Goal: Book appointment/travel/reservation

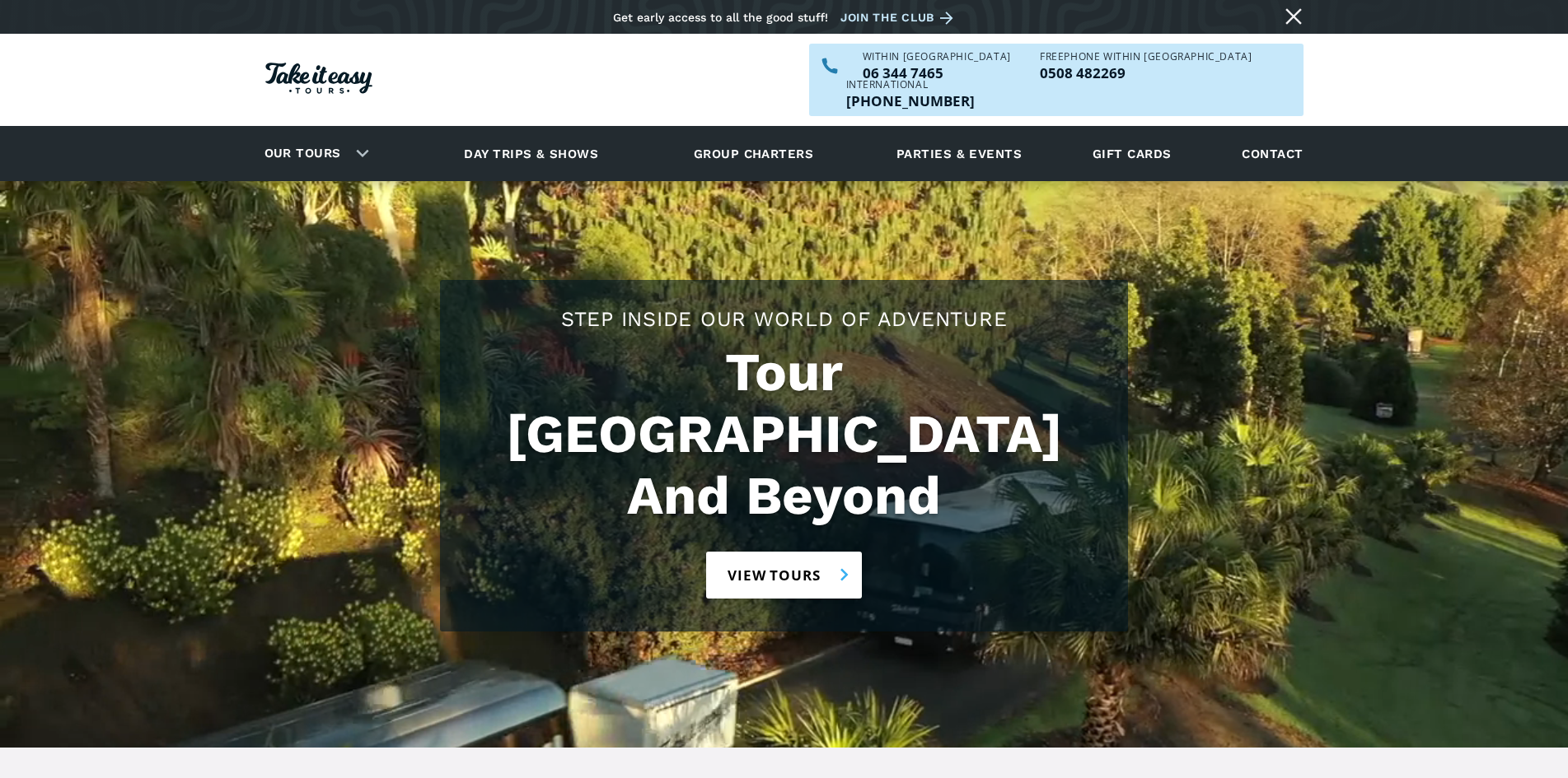
click at [783, 551] on link "View tours" at bounding box center [784, 575] width 156 height 47
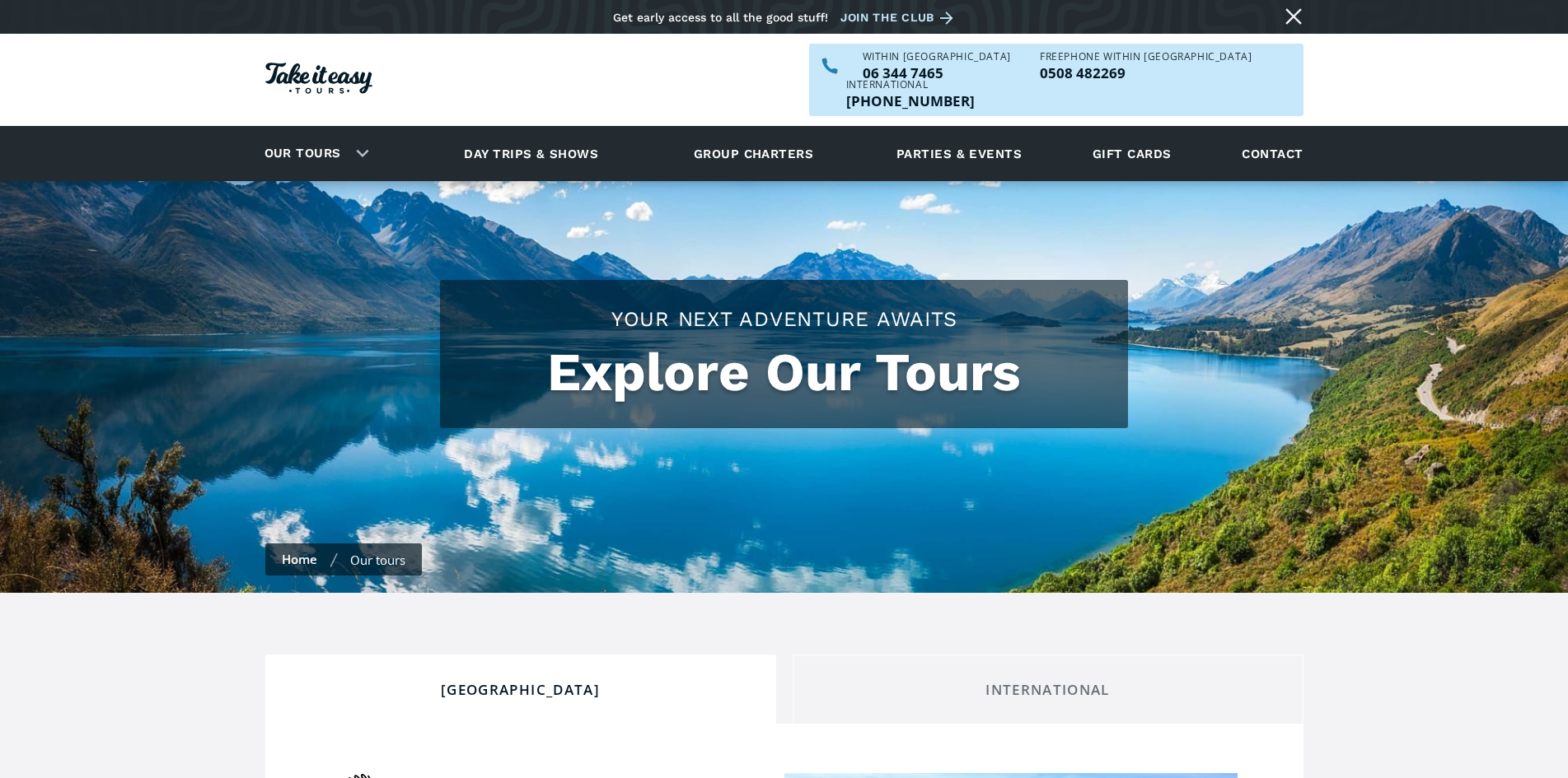
checkbox input "true"
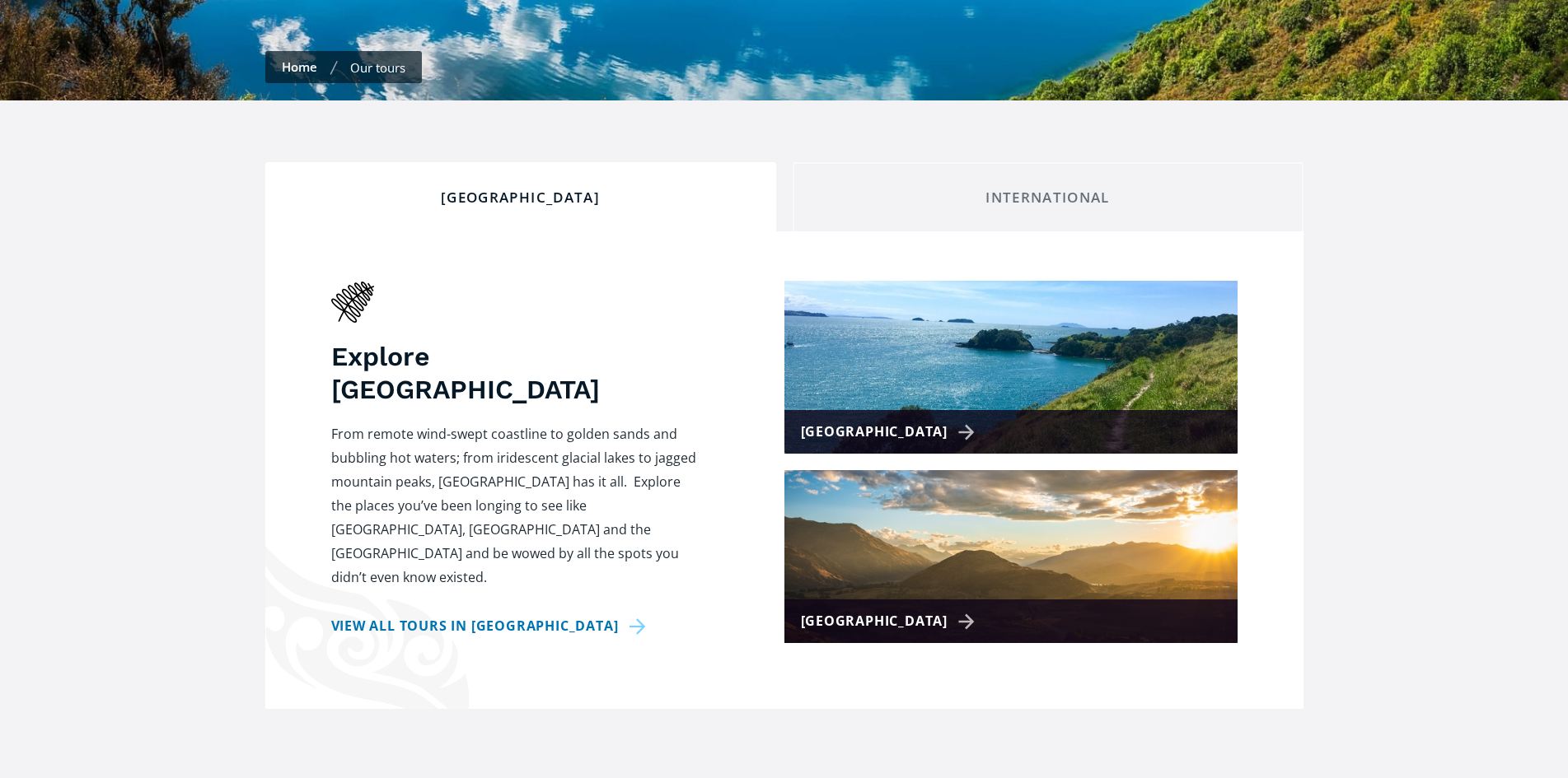
scroll to position [494, 0]
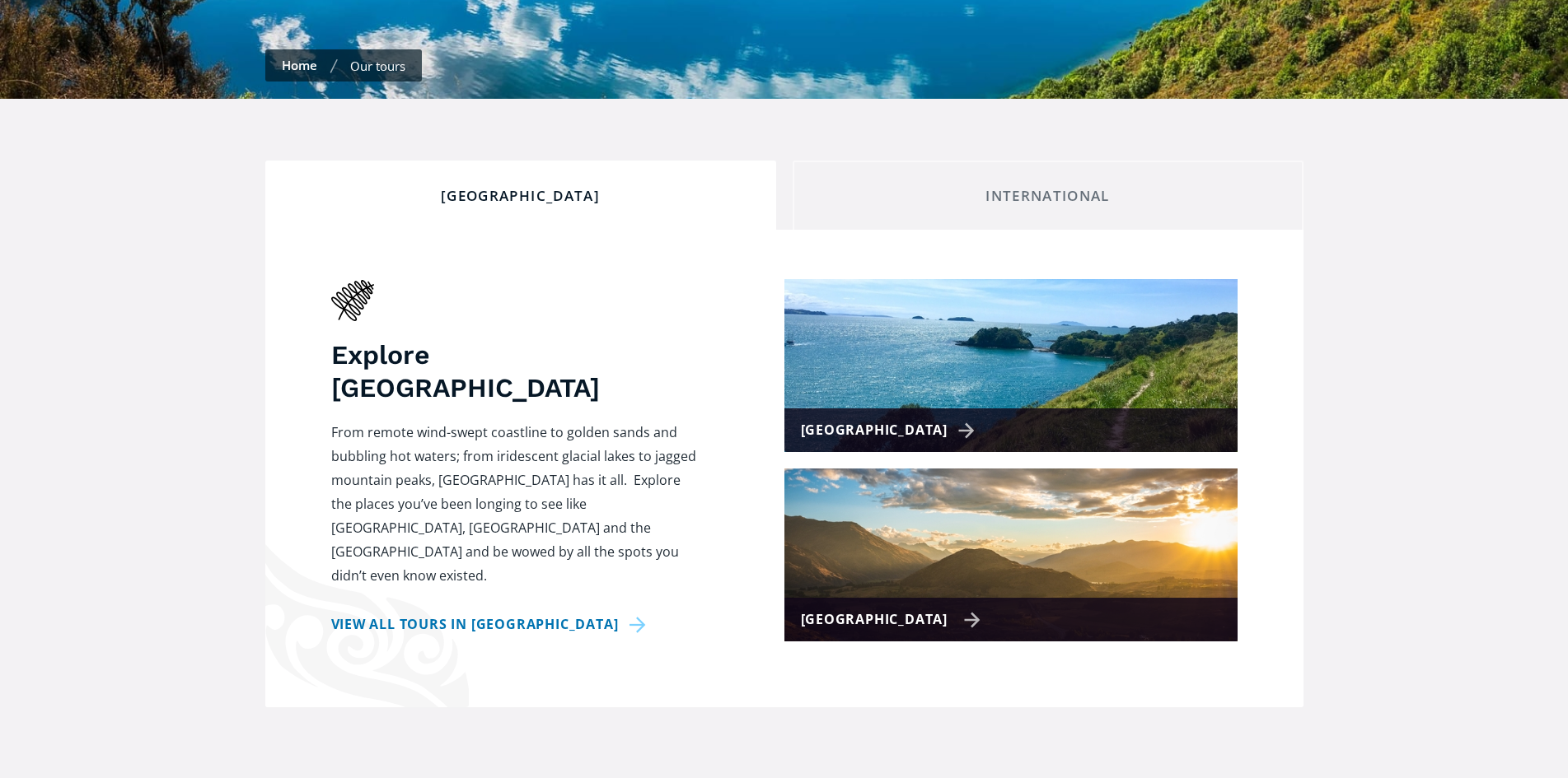
click at [925, 607] on div "[GEOGRAPHIC_DATA]" at bounding box center [891, 619] width 180 height 24
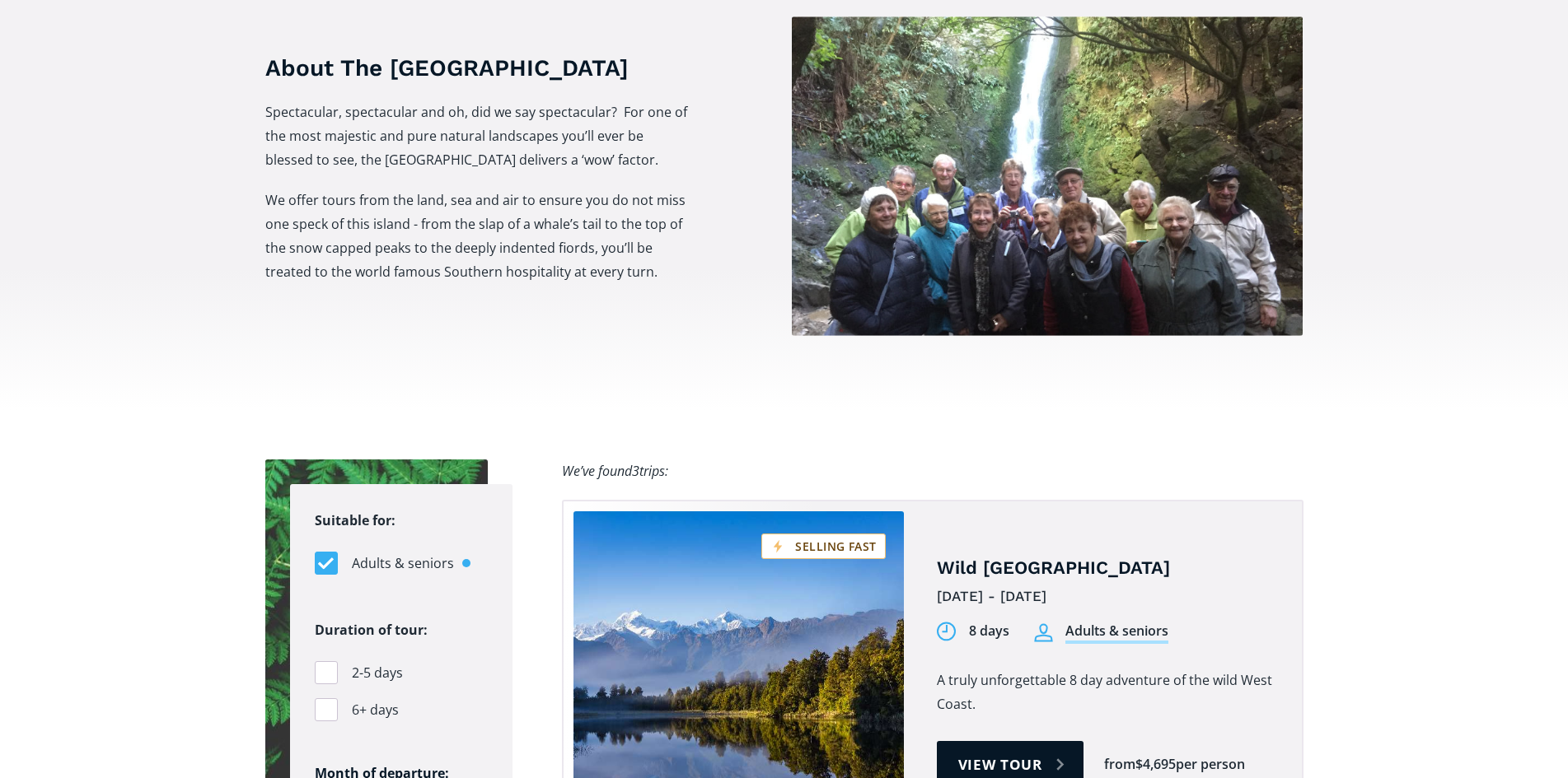
scroll to position [741, 0]
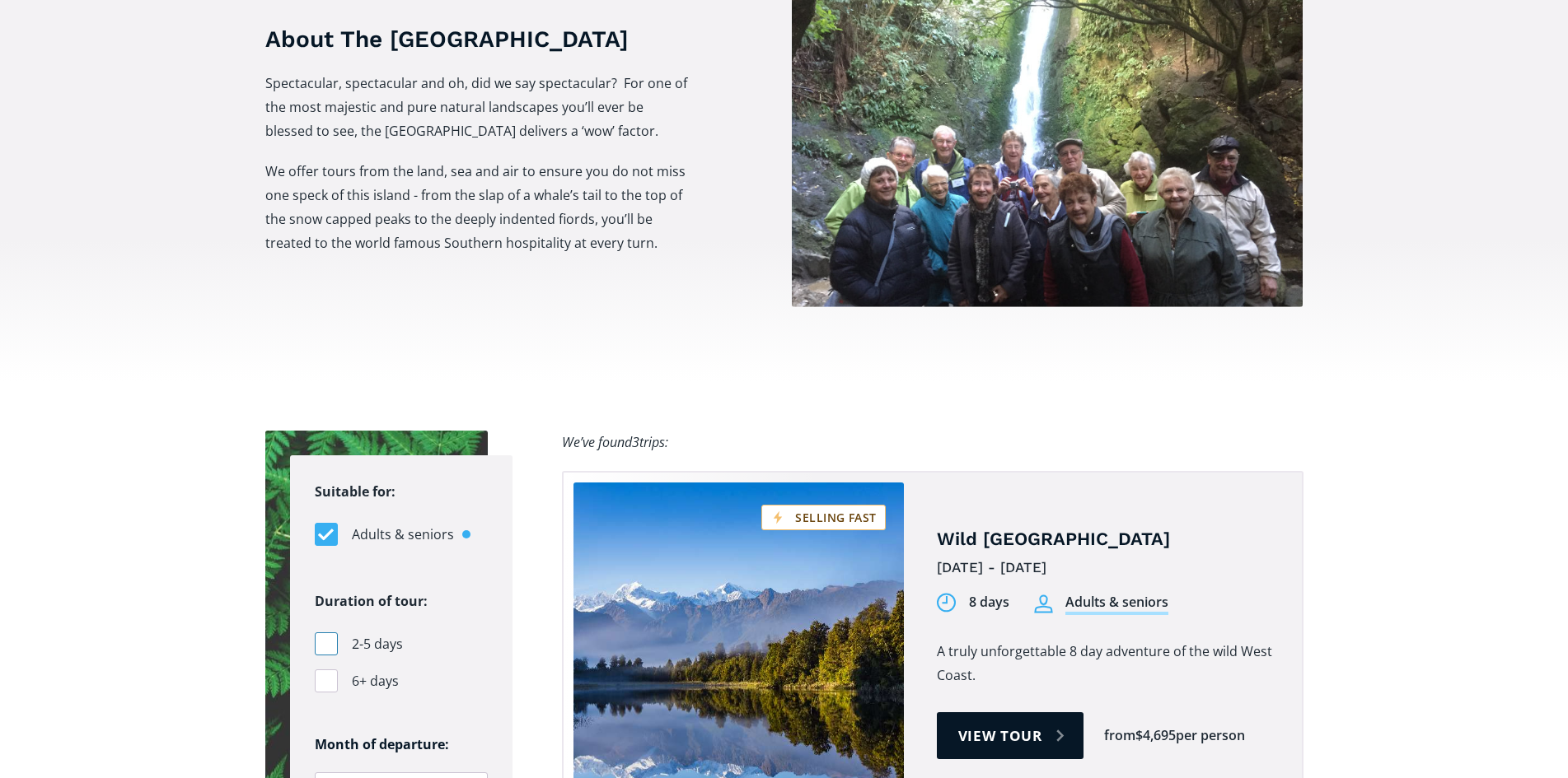
click at [327, 633] on div "Filters" at bounding box center [326, 644] width 23 height 23
click at [326, 639] on input "2-5 days" at bounding box center [320, 644] width 11 height 11
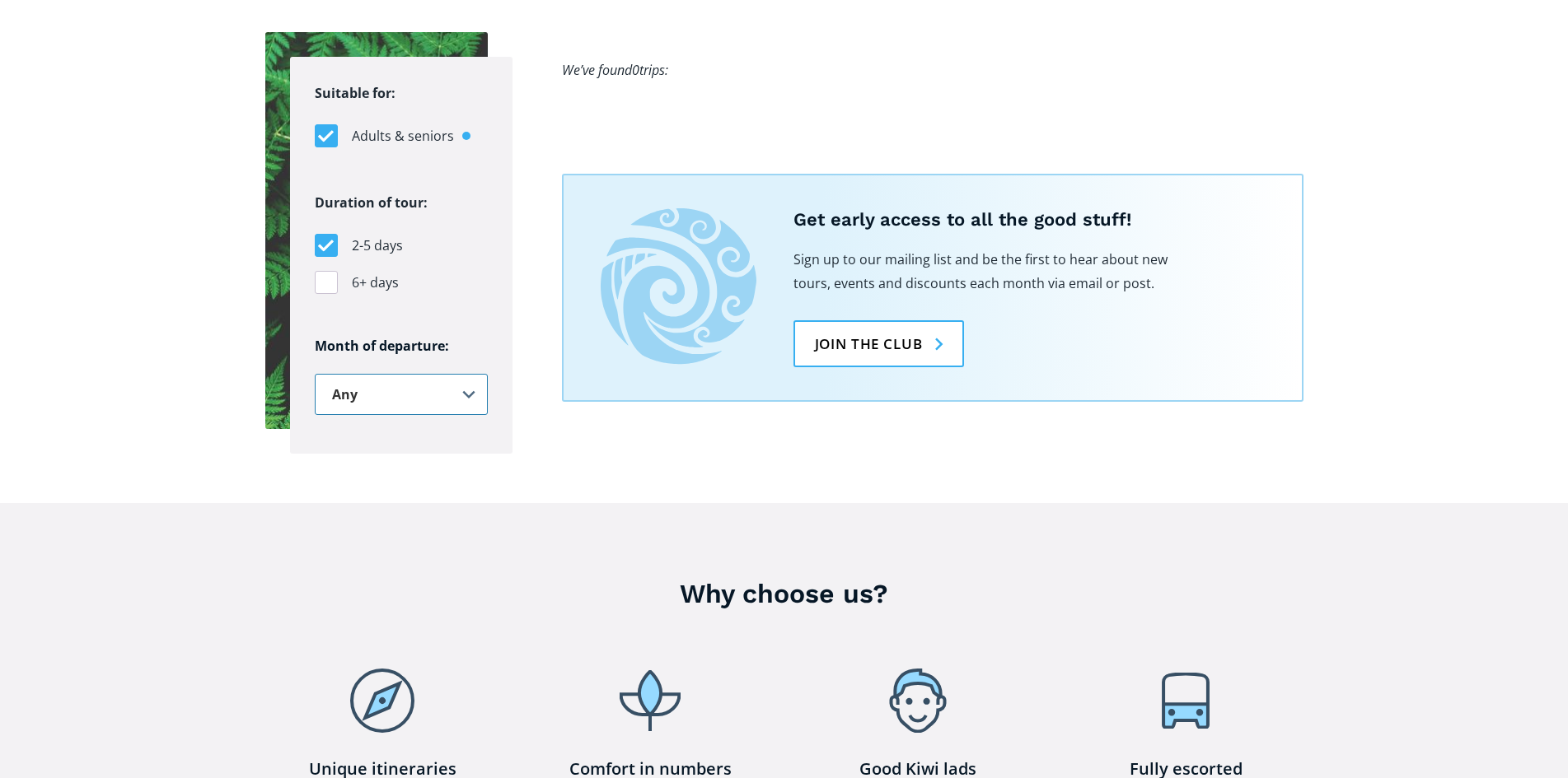
scroll to position [906, 0]
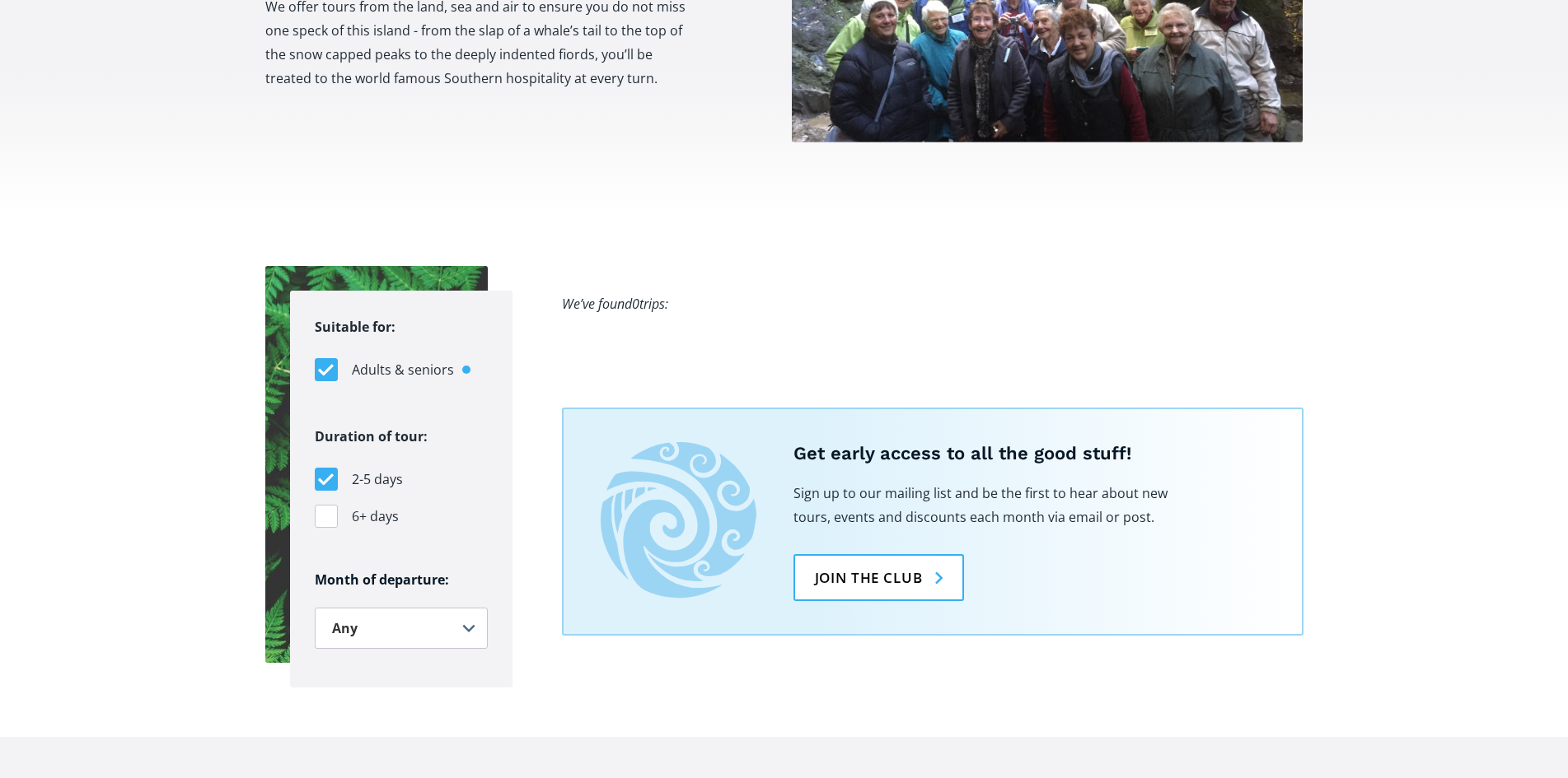
click at [330, 467] on div "Filters" at bounding box center [326, 479] width 23 height 23
click at [326, 474] on input "2-5 days" at bounding box center [320, 480] width 11 height 11
checkbox input "false"
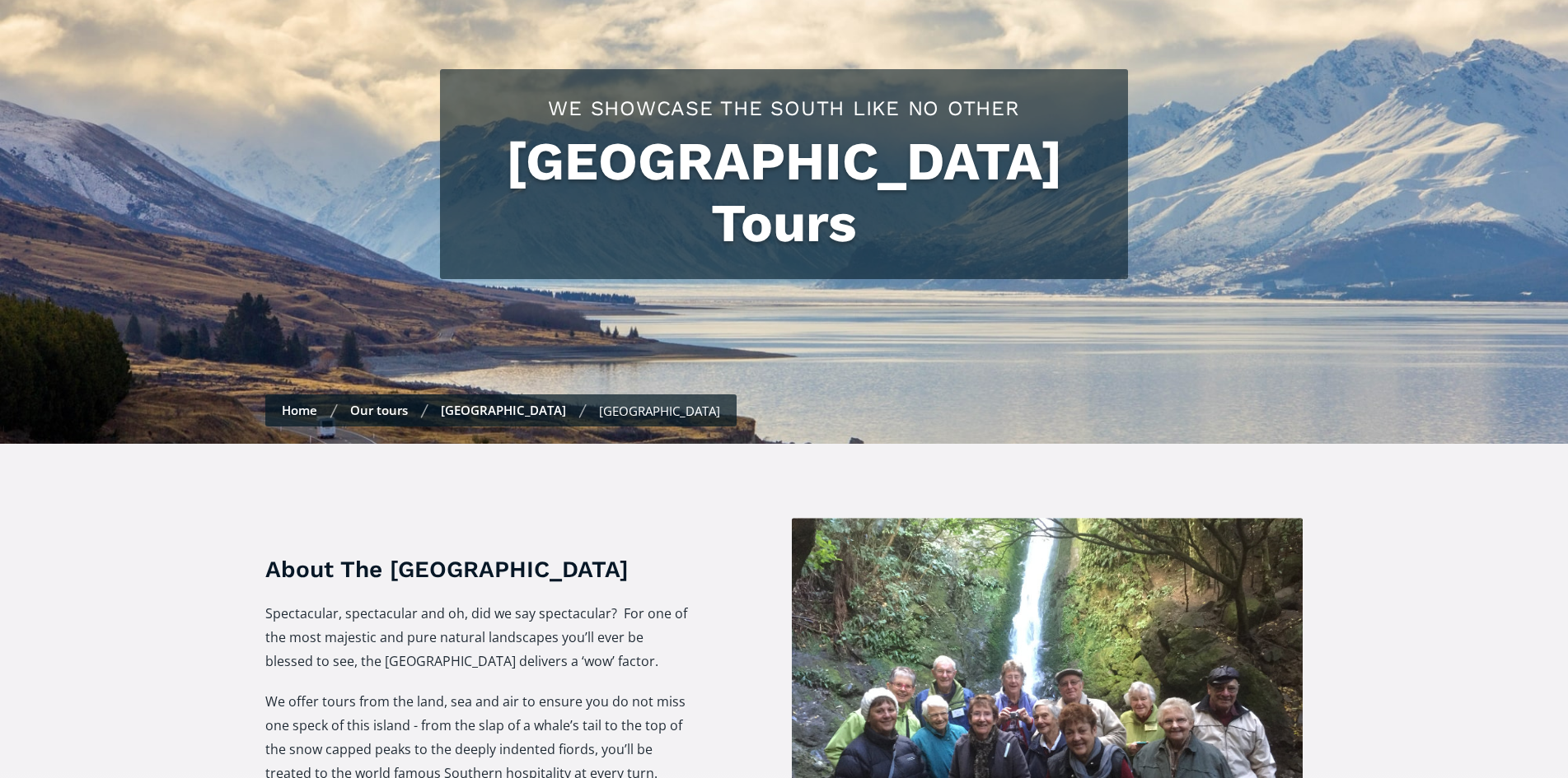
scroll to position [0, 0]
